Goal: Find specific page/section: Find specific page/section

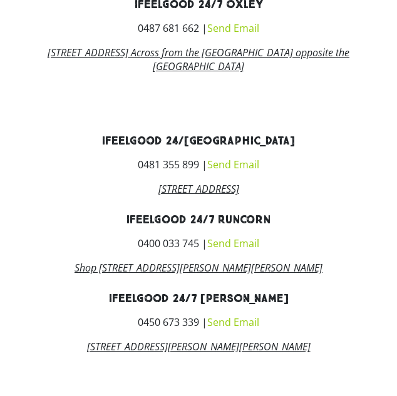
scroll to position [1957, 0]
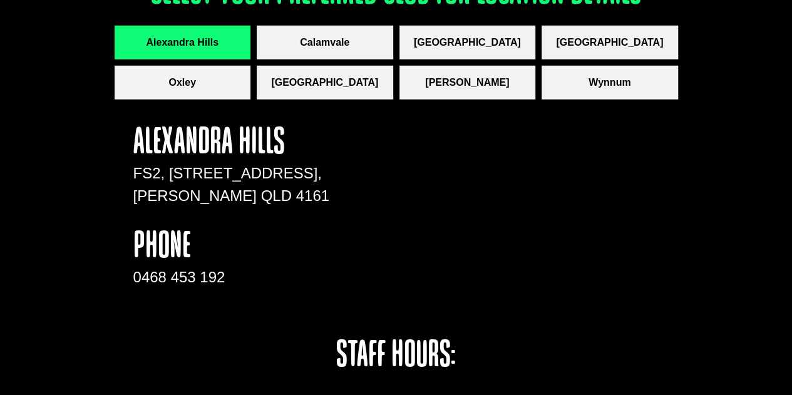
scroll to position [1807, 0]
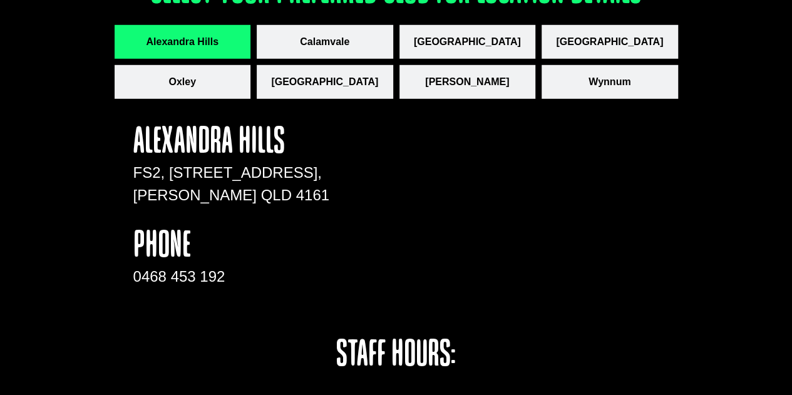
click at [204, 39] on span "Alexandra Hills" at bounding box center [182, 41] width 73 height 15
drag, startPoint x: 134, startPoint y: 170, endPoint x: 309, endPoint y: 191, distance: 176.6
click at [309, 191] on p "FS2, [STREET_ADDRESS]" at bounding box center [232, 183] width 198 height 45
copy p "FS2, [STREET_ADDRESS]"
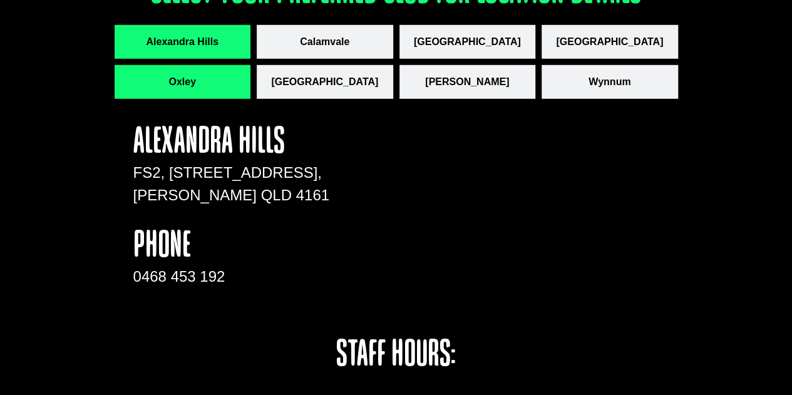
click at [203, 79] on button "Oxley" at bounding box center [183, 82] width 136 height 34
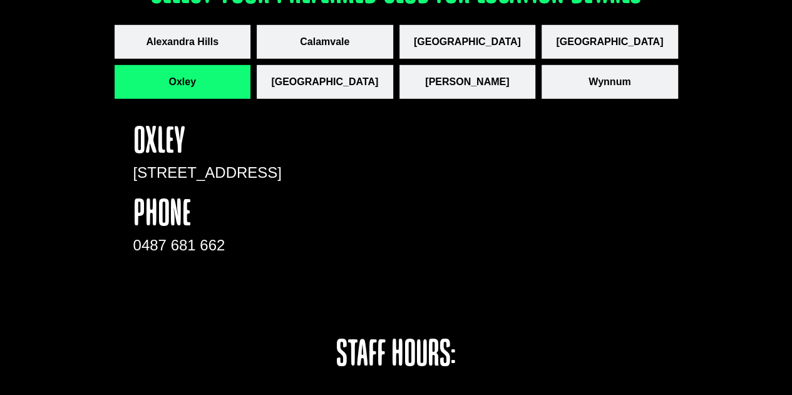
drag, startPoint x: 131, startPoint y: 174, endPoint x: 317, endPoint y: 170, distance: 185.9
click at [317, 170] on div "OXLEY [STREET_ADDRESS] phone 0487 681 662" at bounding box center [232, 218] width 210 height 200
copy div "[STREET_ADDRESS]"
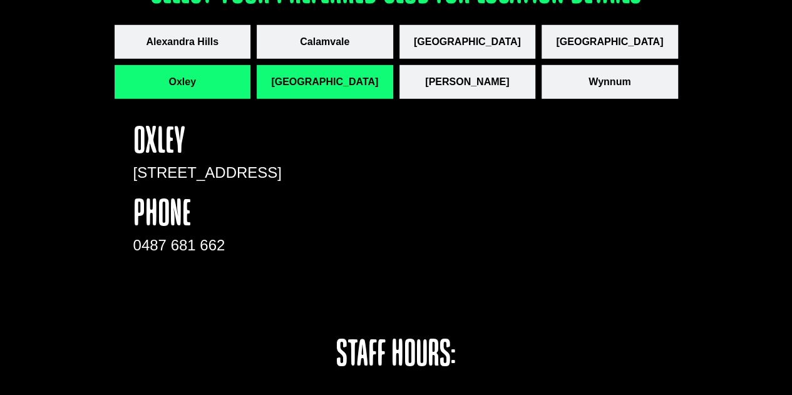
click at [299, 74] on span "[GEOGRAPHIC_DATA]" at bounding box center [324, 81] width 107 height 15
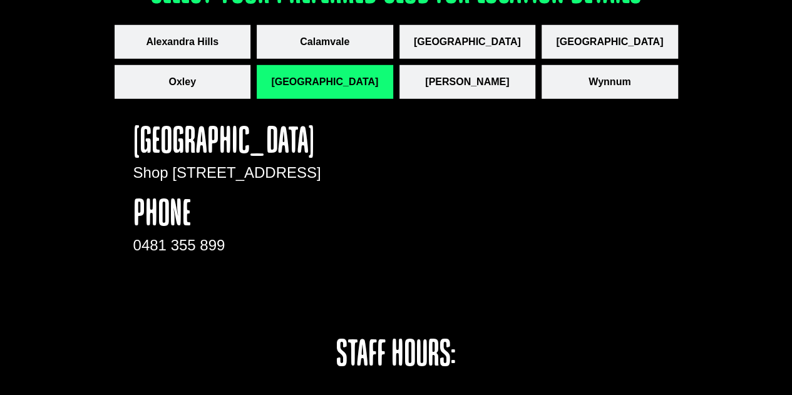
drag, startPoint x: 121, startPoint y: 166, endPoint x: 297, endPoint y: 196, distance: 177.9
click at [297, 196] on div "PARK RIDGE Shop 22, 3732 Mount Lindesay Highway, Park Ridge QLD 4125 phone 0481…" at bounding box center [396, 217] width 551 height 213
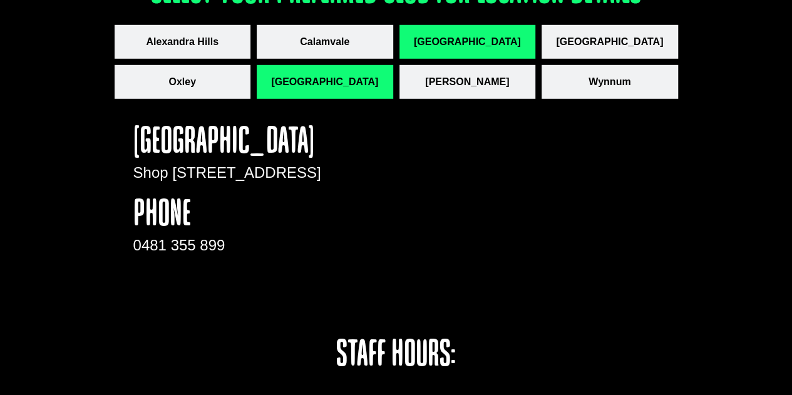
click at [476, 34] on span "[GEOGRAPHIC_DATA]" at bounding box center [467, 41] width 107 height 15
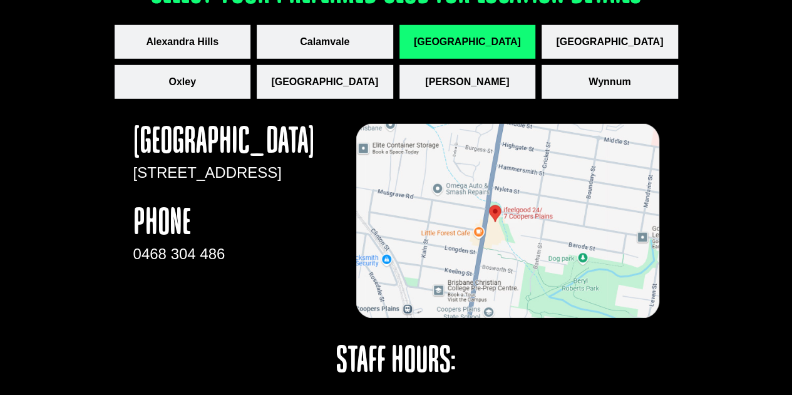
click at [496, 256] on img "apbct__label_id__gravity_form" at bounding box center [507, 221] width 303 height 195
click at [579, 168] on img "apbct__label_id__gravity_form" at bounding box center [507, 221] width 303 height 195
drag, startPoint x: 128, startPoint y: 178, endPoint x: 312, endPoint y: 201, distance: 185.3
click at [312, 201] on div "Coopers Plains 135 Orange Grove Road, Coopers Plains QLD 4108 phone 0468 304 486" at bounding box center [232, 221] width 210 height 207
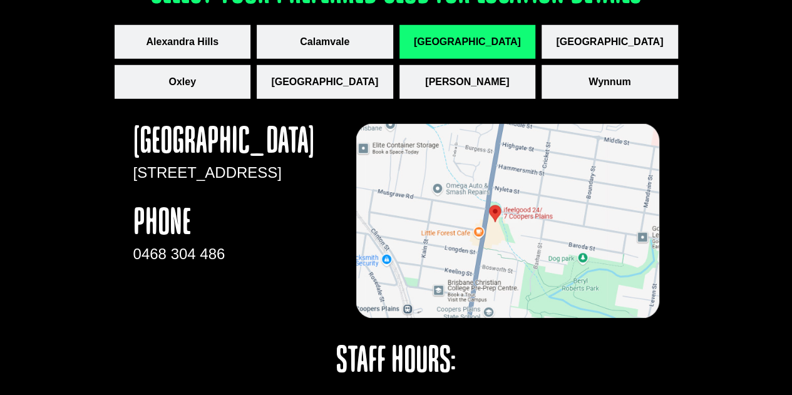
copy p "135 Orange Grove Road, Coopers Plains QLD 4108"
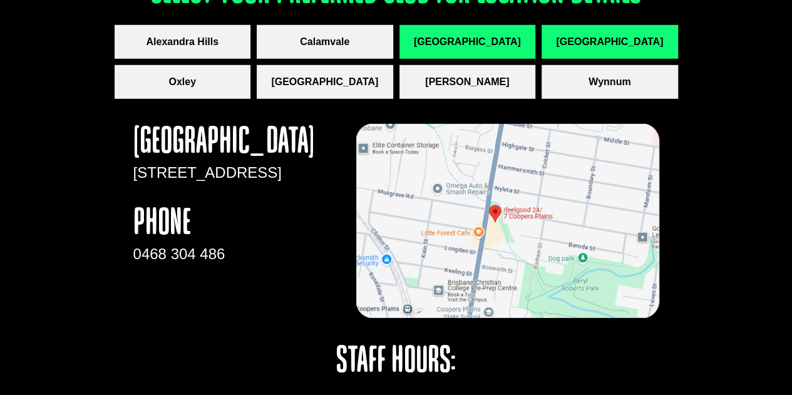
click at [628, 35] on span "[GEOGRAPHIC_DATA]" at bounding box center [609, 41] width 107 height 15
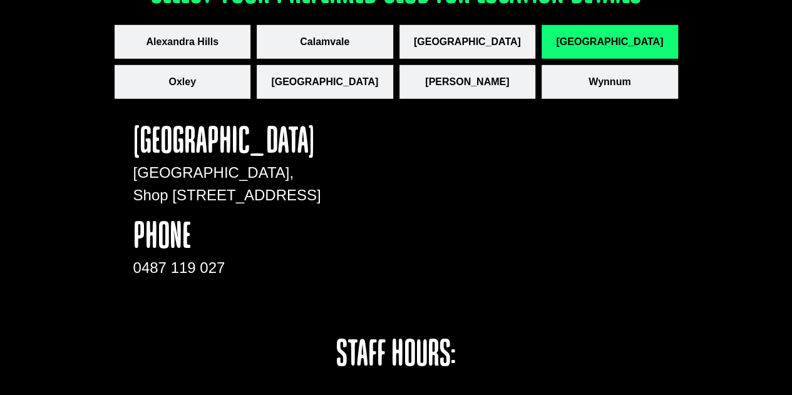
click at [711, 171] on div "Ready to Get Started? JOin now Select your preferred club for location details …" at bounding box center [396, 327] width 792 height 1129
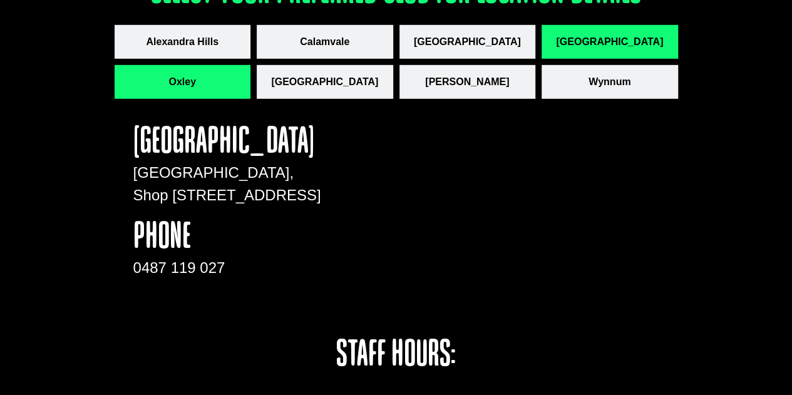
click at [223, 78] on button "Oxley" at bounding box center [183, 82] width 136 height 34
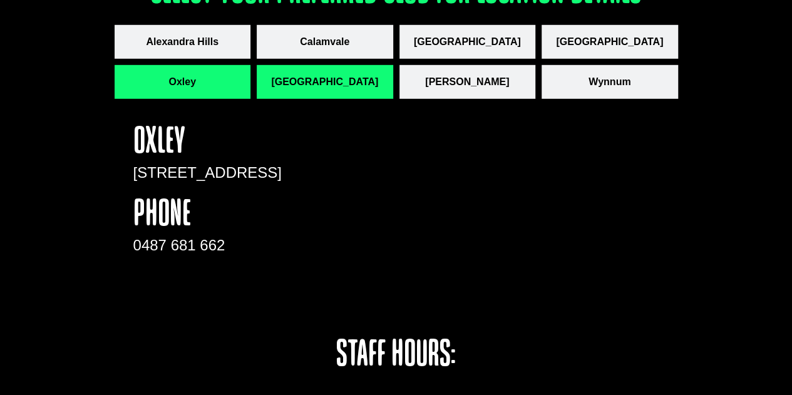
click at [330, 84] on span "[GEOGRAPHIC_DATA]" at bounding box center [324, 81] width 107 height 15
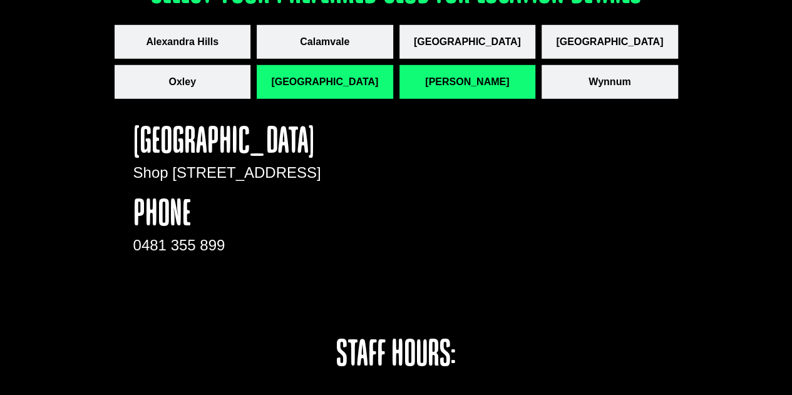
click at [459, 68] on button "[PERSON_NAME]" at bounding box center [467, 82] width 136 height 34
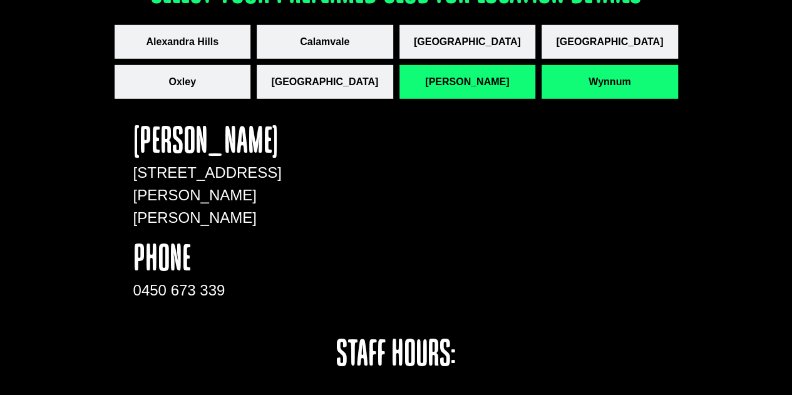
click at [604, 83] on span "Wynnum" at bounding box center [609, 81] width 42 height 15
